Goal: Transaction & Acquisition: Book appointment/travel/reservation

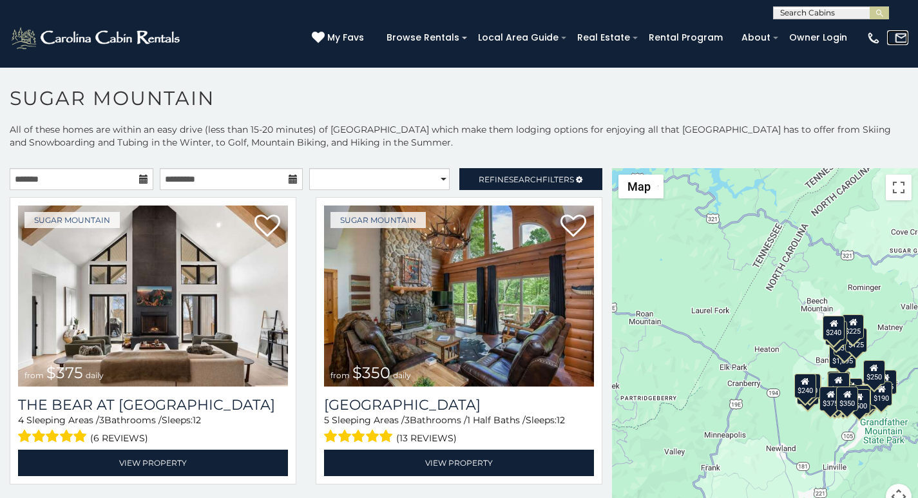
click at [890, 34] on link at bounding box center [897, 37] width 21 height 14
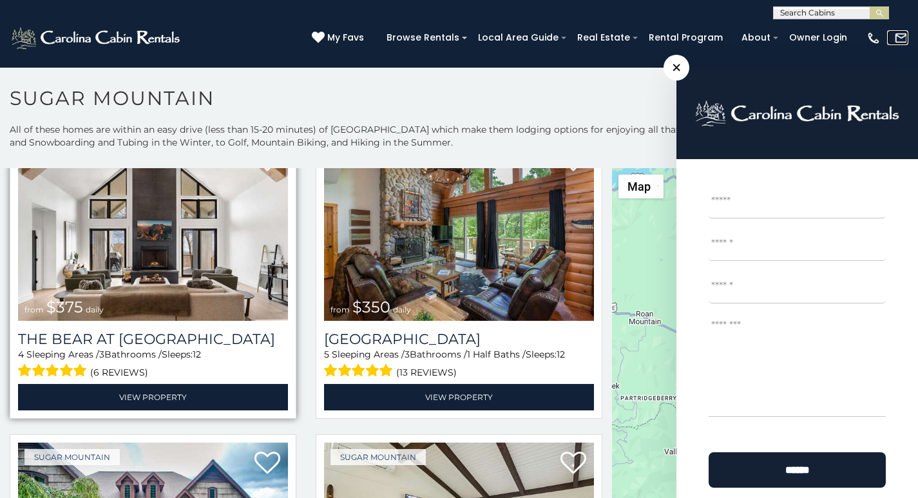
scroll to position [81, 0]
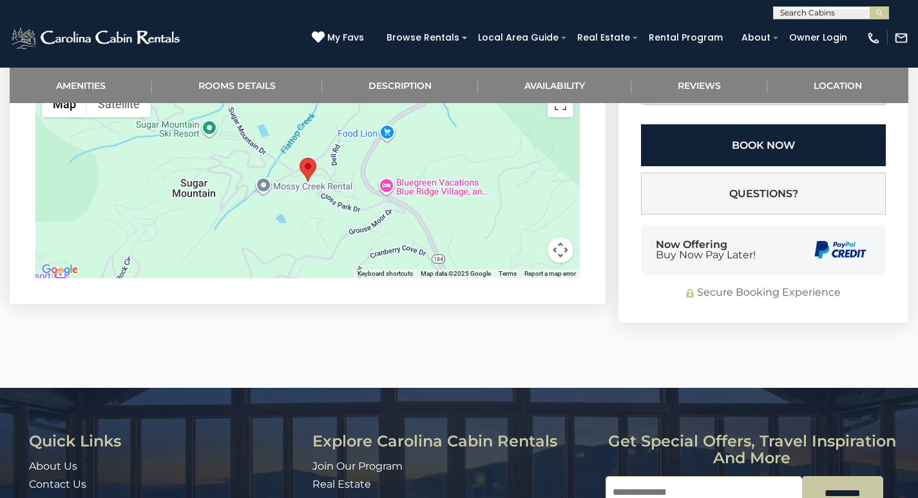
scroll to position [2643, 0]
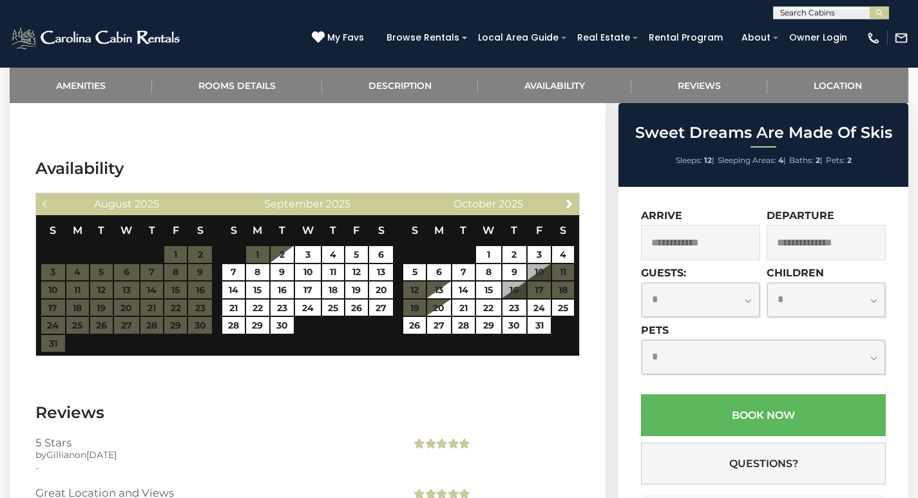
scroll to position [2046, 0]
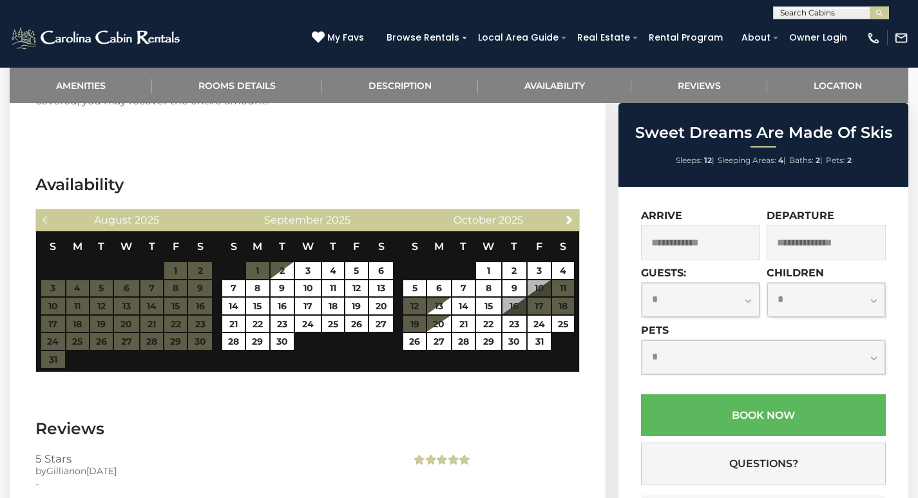
click at [665, 21] on div "(828) 295-6000 My Favs Browse Rentals Local Area Guide Activities & Attractions…" at bounding box center [459, 43] width 918 height 48
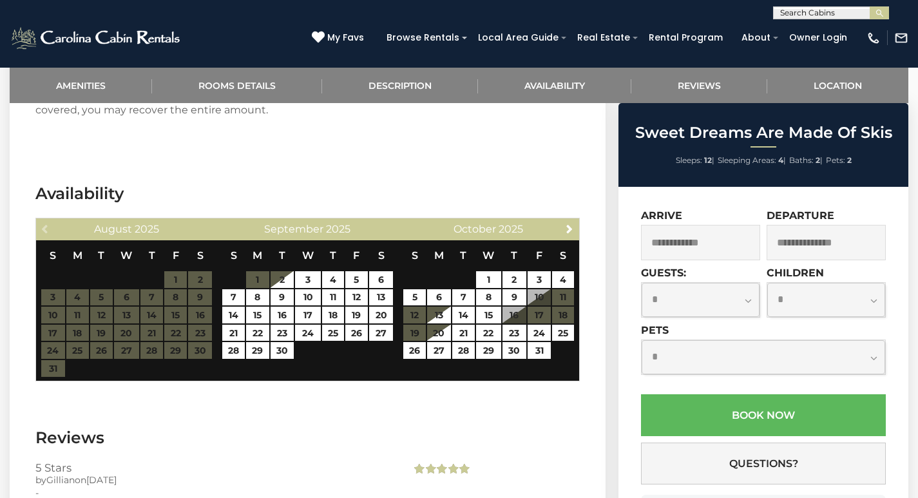
scroll to position [1987, 0]
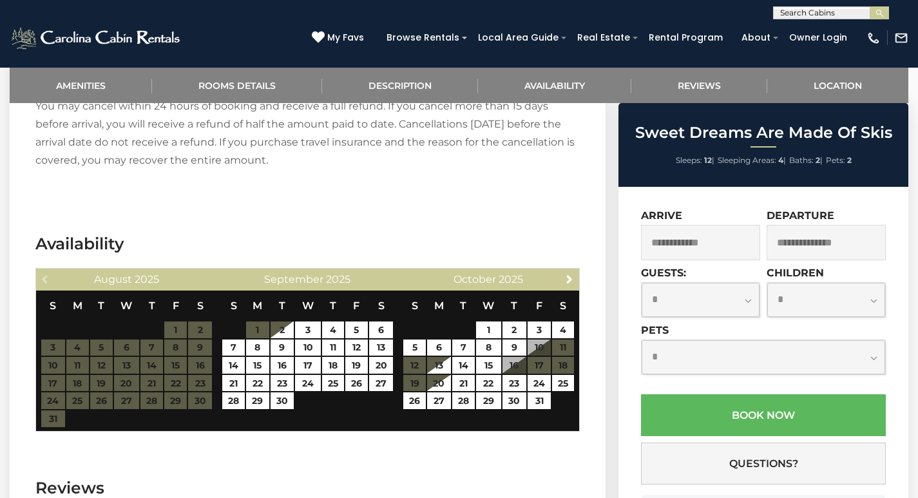
click at [780, 47] on div "Browse Rentals Local Area Guide Activities & Attractions Area Map Driving Direc…" at bounding box center [618, 41] width 477 height 26
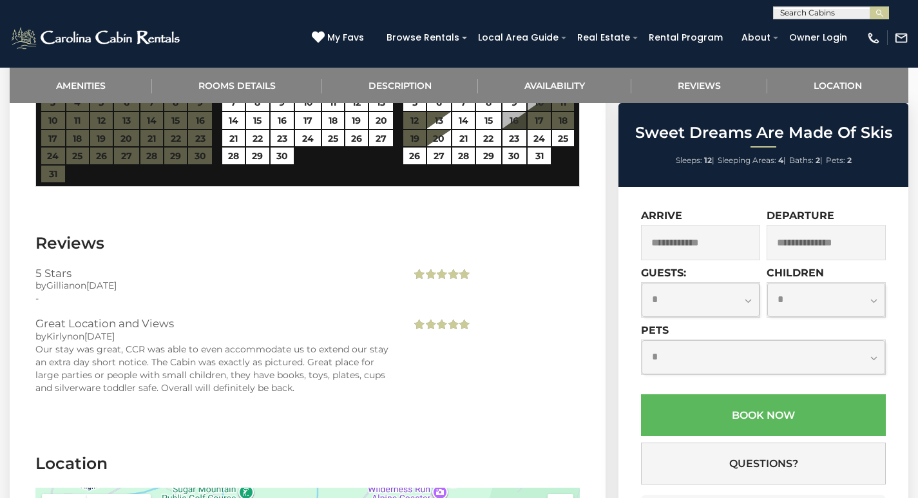
scroll to position [2188, 0]
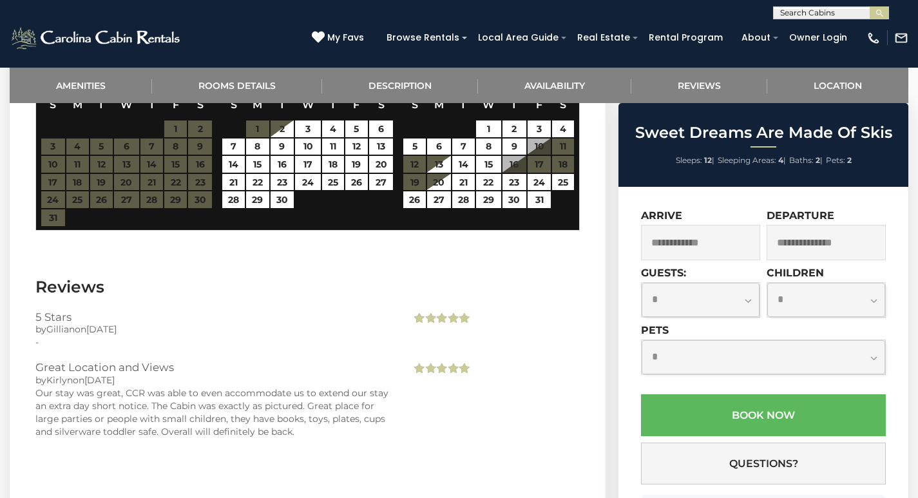
click at [666, 51] on div "Browse Rentals Local Area Guide Activities & Attractions Area Map Driving Direc…" at bounding box center [618, 41] width 477 height 26
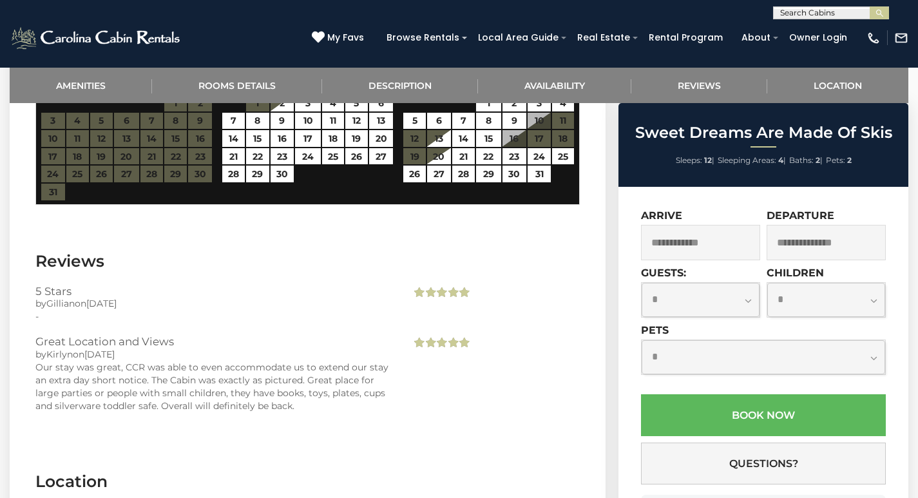
scroll to position [2643, 0]
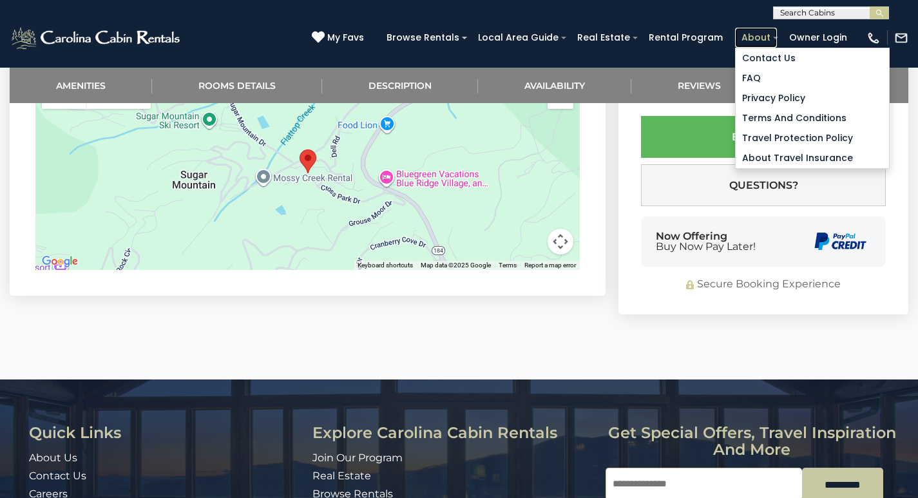
click at [755, 32] on link "About" at bounding box center [756, 38] width 42 height 20
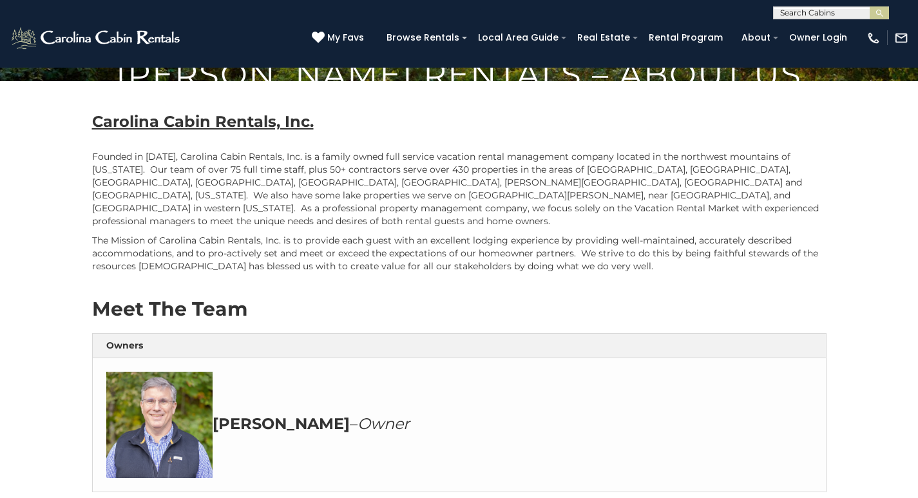
scroll to position [436, 0]
